Goal: Navigation & Orientation: Find specific page/section

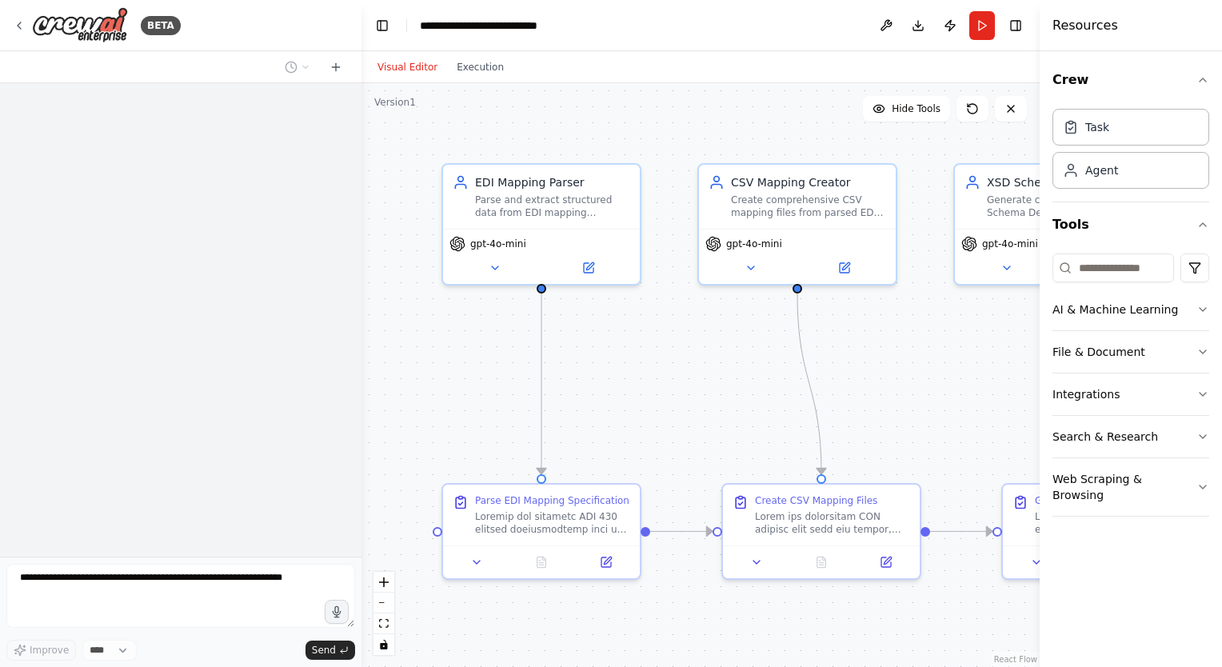
click at [758, 32] on header "**********" at bounding box center [700, 25] width 678 height 51
click at [24, 22] on icon at bounding box center [19, 25] width 13 height 13
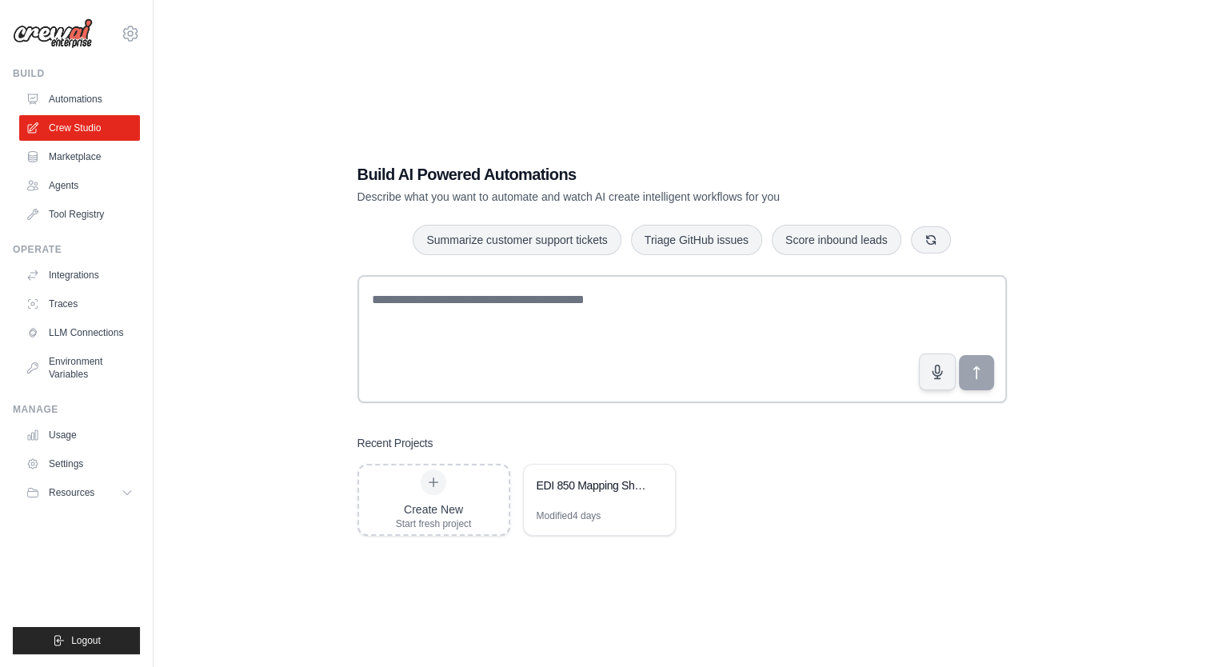
click at [659, 68] on div "Build AI Powered Automations Describe what you want to automate and watch AI cr…" at bounding box center [681, 349] width 1005 height 667
click at [70, 97] on link "Automations" at bounding box center [81, 99] width 121 height 26
